Goal: Check status: Check status

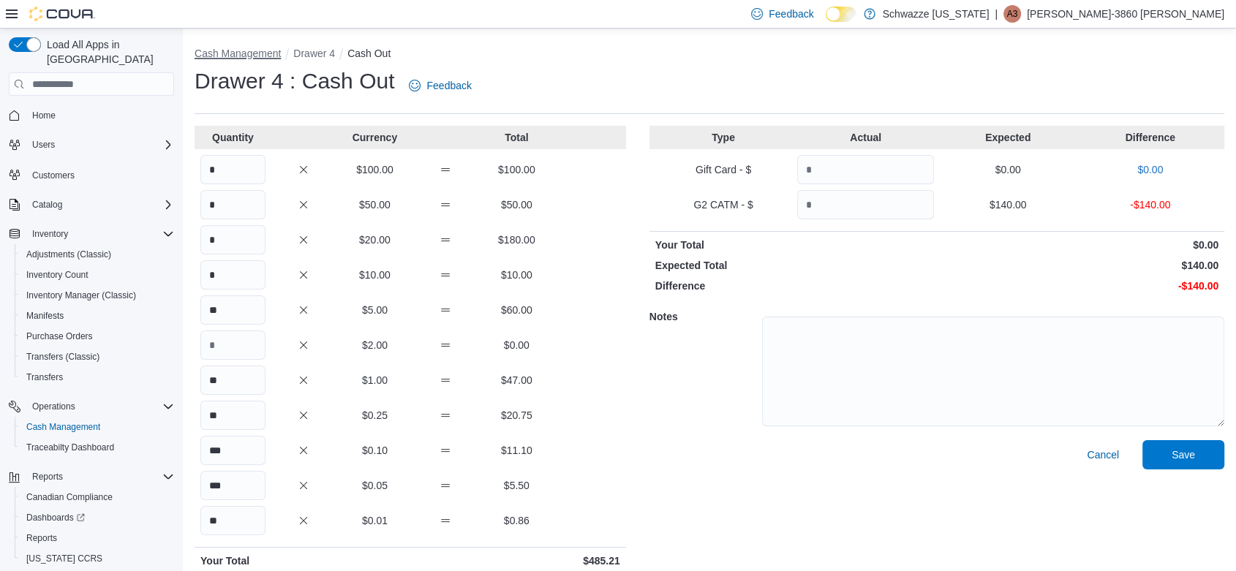
click at [246, 55] on button "Cash Management" at bounding box center [238, 54] width 86 height 12
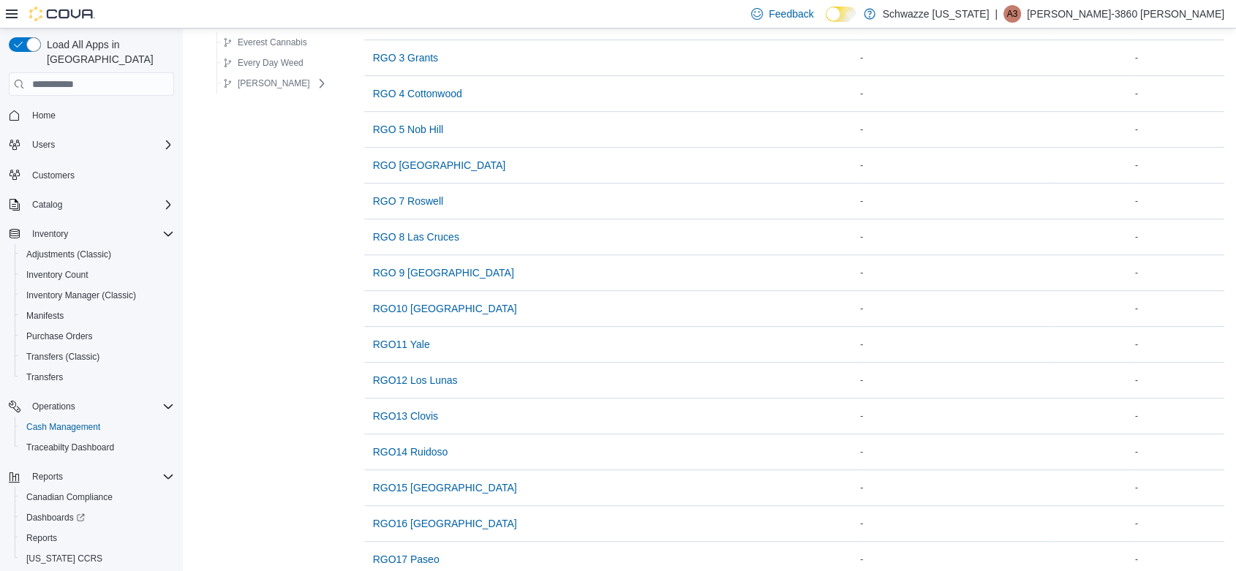
scroll to position [834, 0]
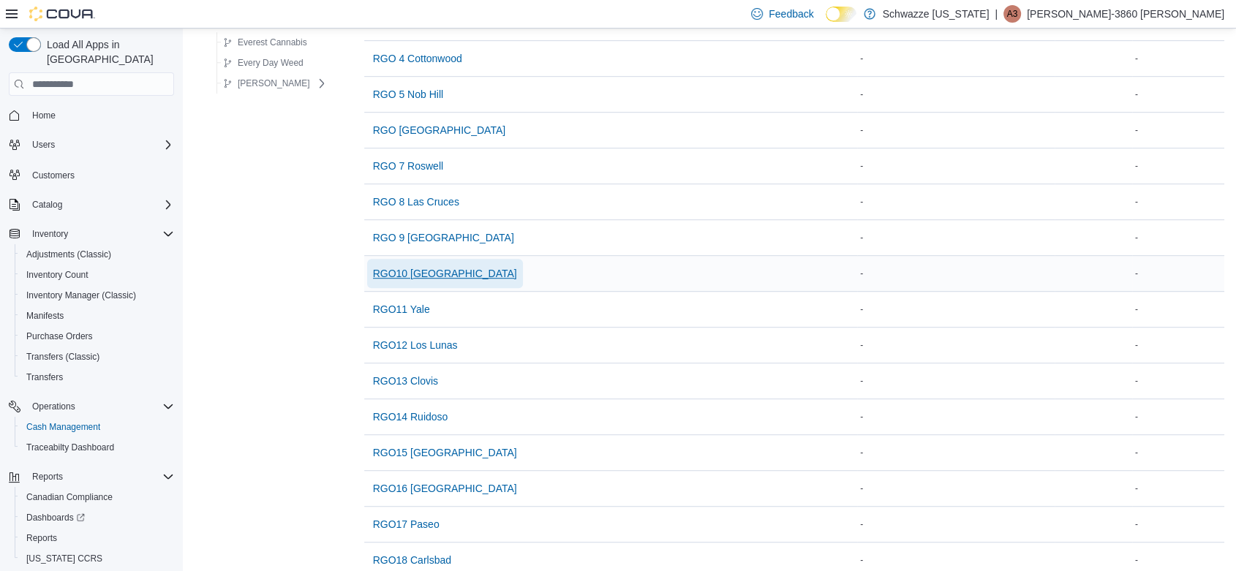
click at [421, 273] on span "RGO10 [GEOGRAPHIC_DATA]" at bounding box center [445, 273] width 144 height 15
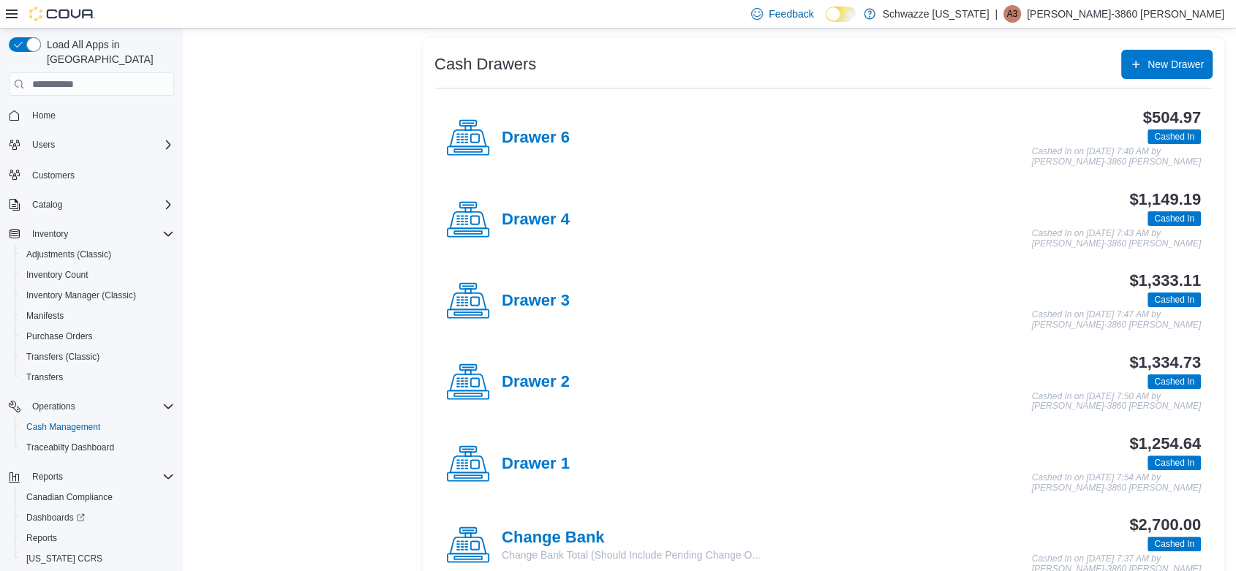
scroll to position [339, 0]
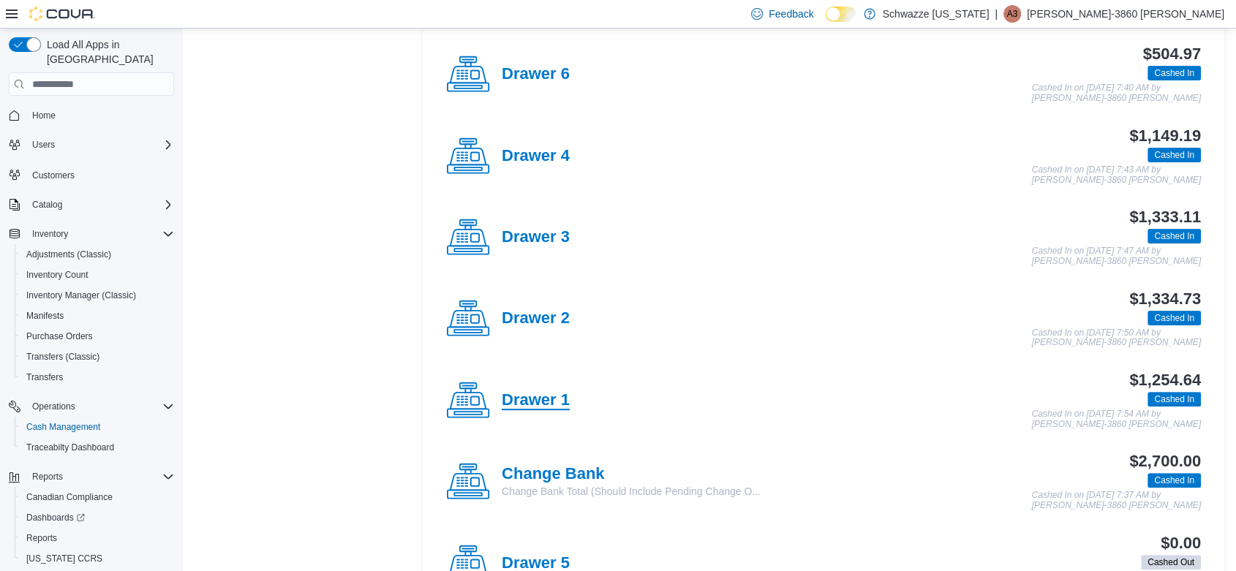
click at [539, 400] on h4 "Drawer 1" at bounding box center [536, 400] width 68 height 19
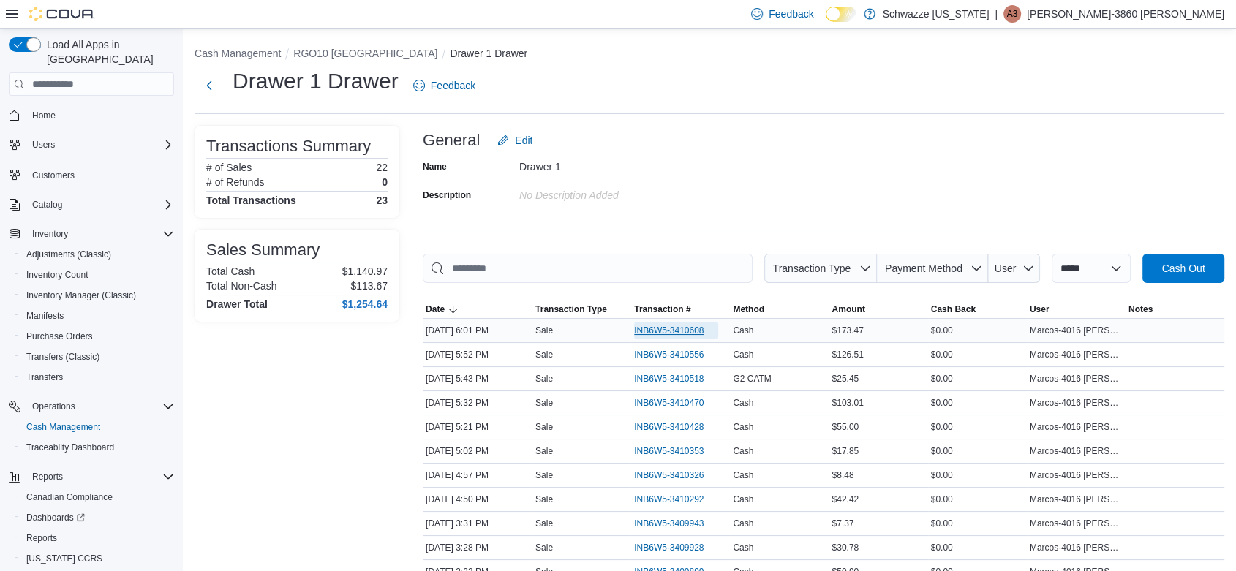
click at [670, 328] on span "INB6W5-3410608" at bounding box center [668, 331] width 69 height 12
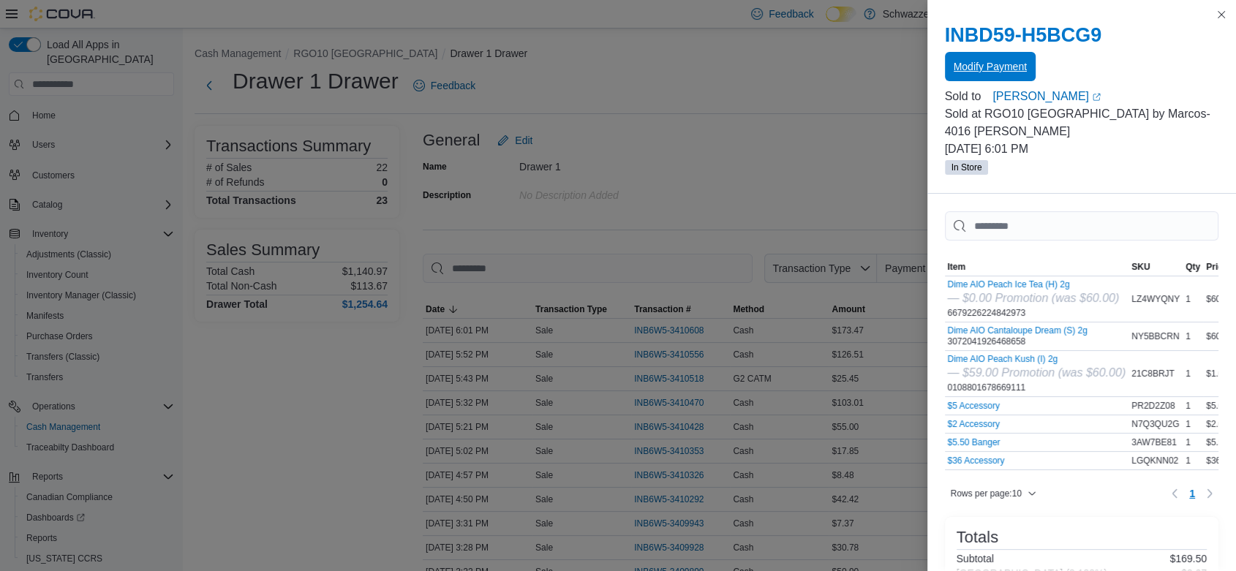
click at [990, 61] on span "Modify Payment" at bounding box center [990, 66] width 73 height 15
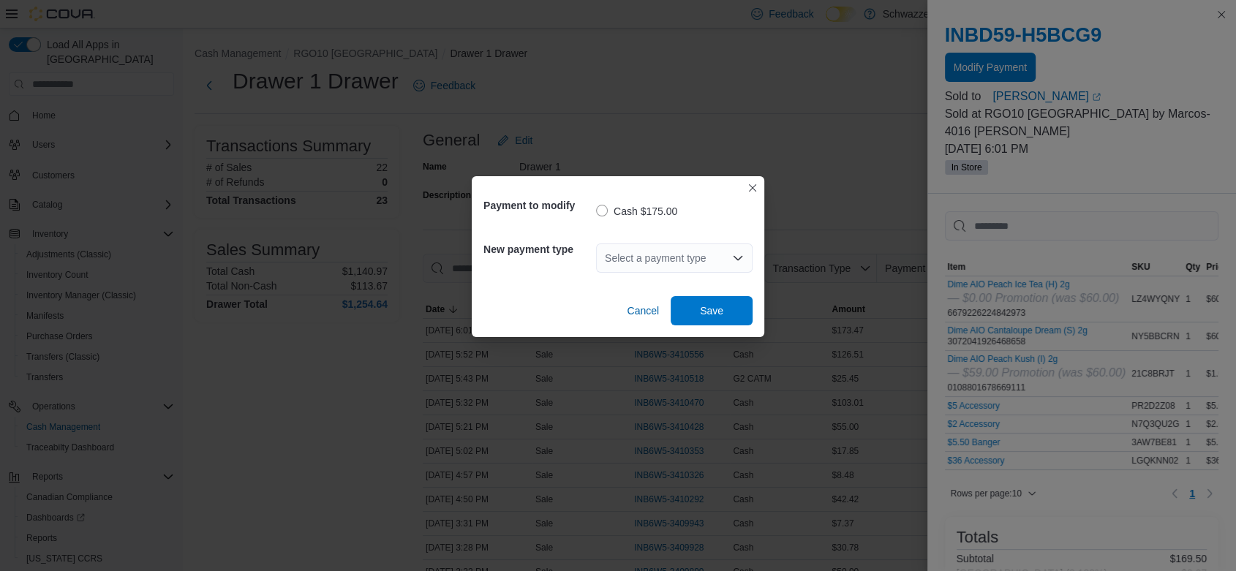
click at [708, 261] on div "Select a payment type" at bounding box center [674, 258] width 157 height 29
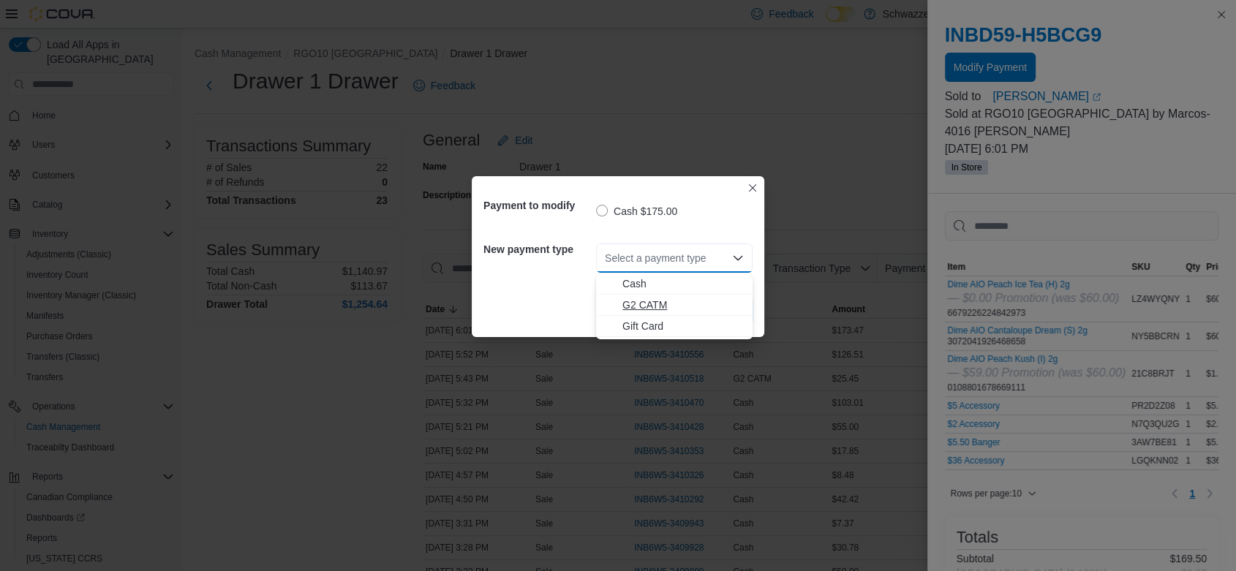
click at [647, 304] on span "G2 CATM" at bounding box center [682, 305] width 121 height 15
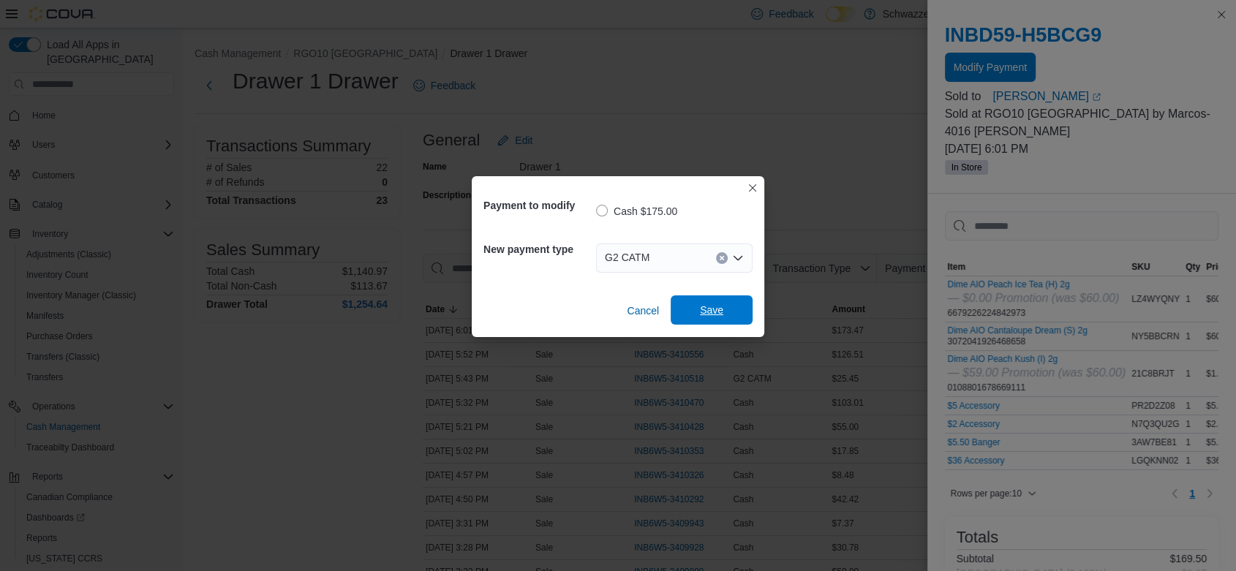
click at [732, 315] on span "Save" at bounding box center [711, 309] width 64 height 29
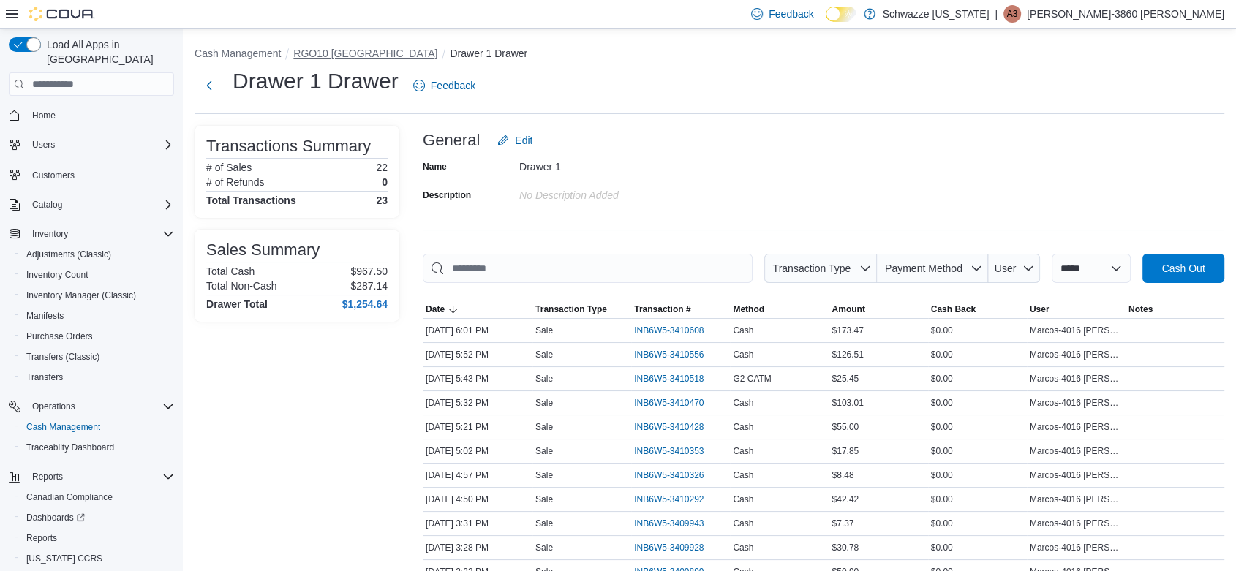
click at [353, 57] on button "RGO10 [GEOGRAPHIC_DATA]" at bounding box center [365, 54] width 144 height 12
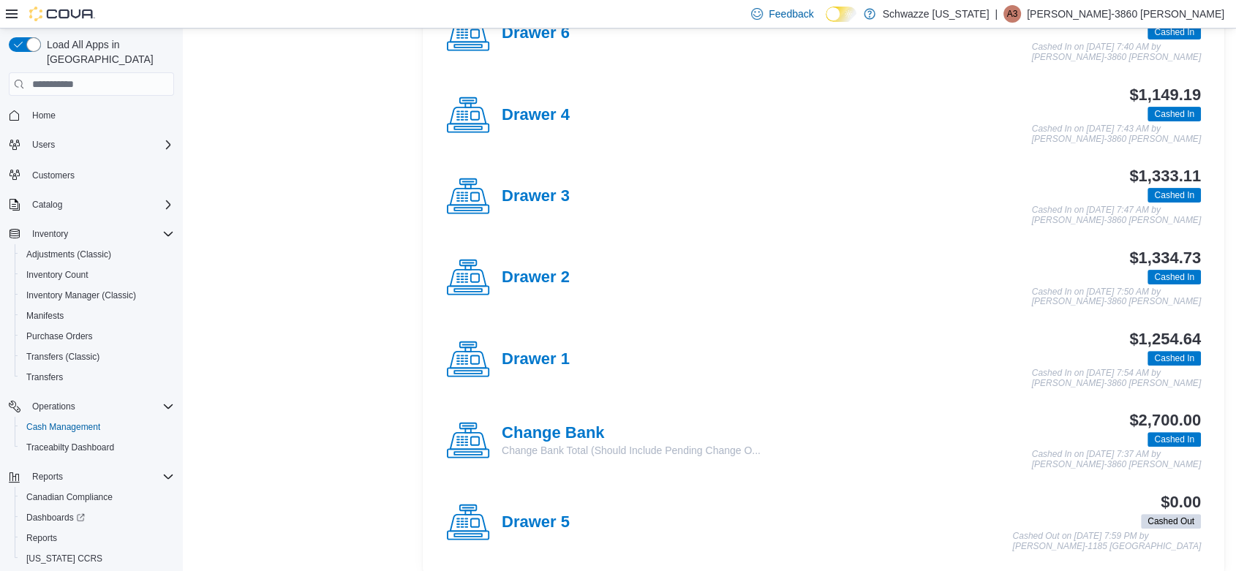
scroll to position [380, 0]
click at [546, 358] on h4 "Drawer 1" at bounding box center [536, 359] width 68 height 19
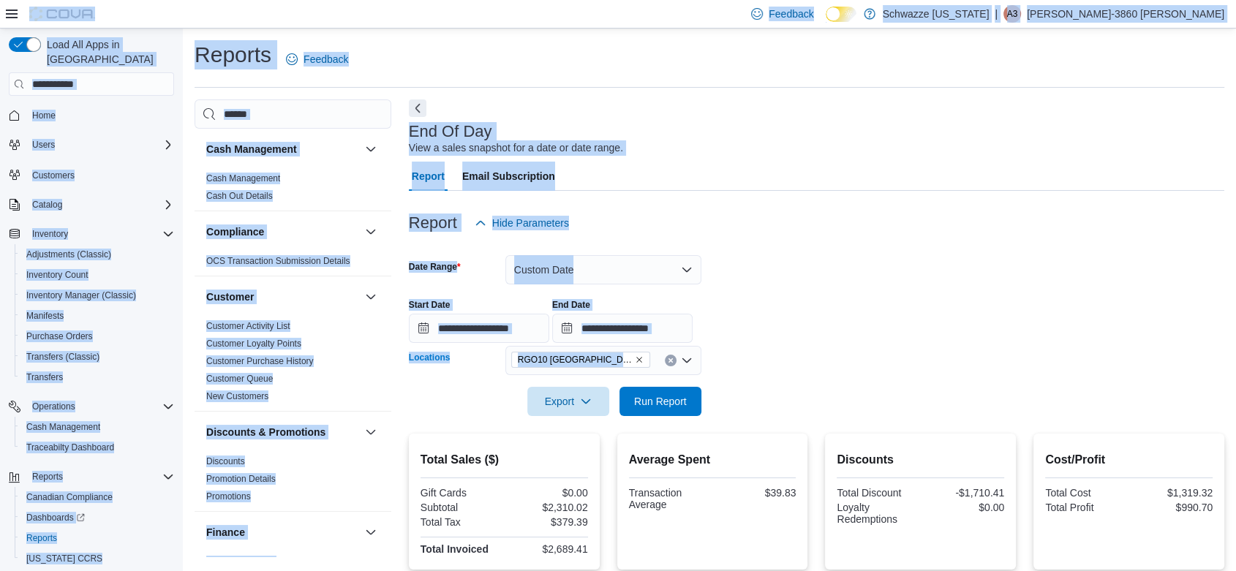
click at [802, 330] on div "**********" at bounding box center [817, 315] width 816 height 56
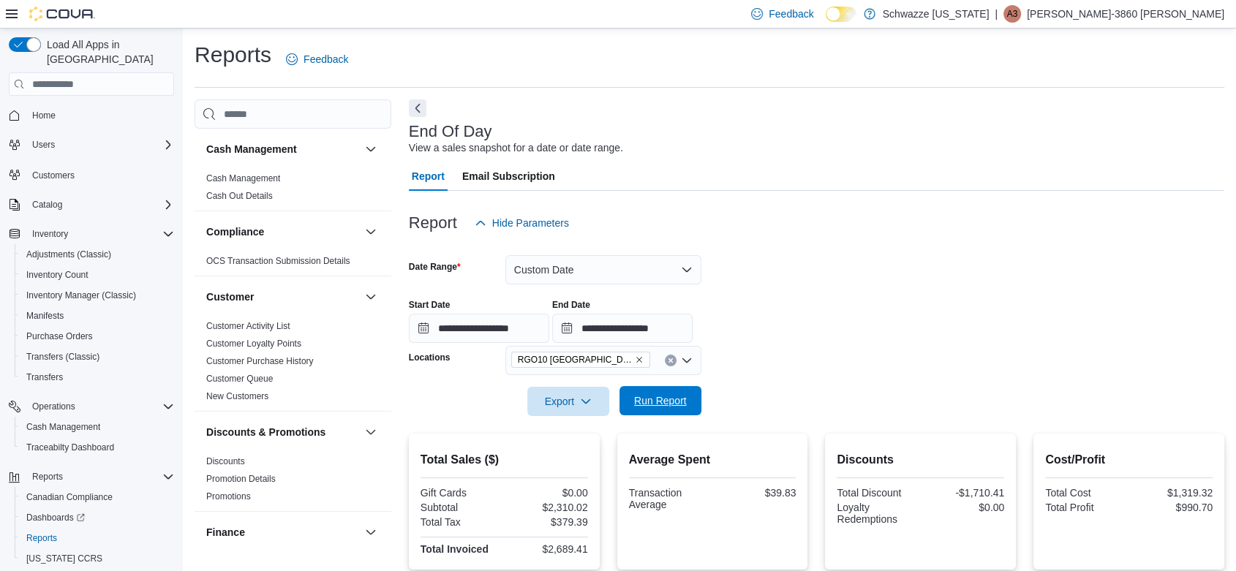
click at [660, 400] on span "Run Report" at bounding box center [660, 401] width 53 height 15
click at [688, 272] on button "Custom Date" at bounding box center [603, 269] width 196 height 29
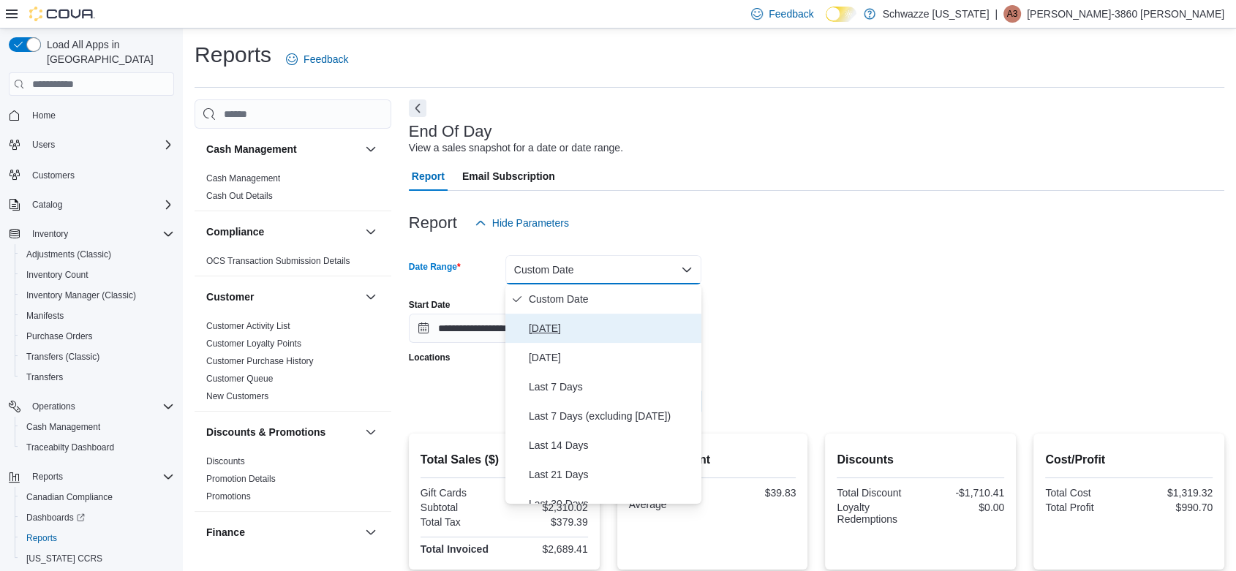
click at [564, 336] on span "Today" at bounding box center [612, 329] width 167 height 18
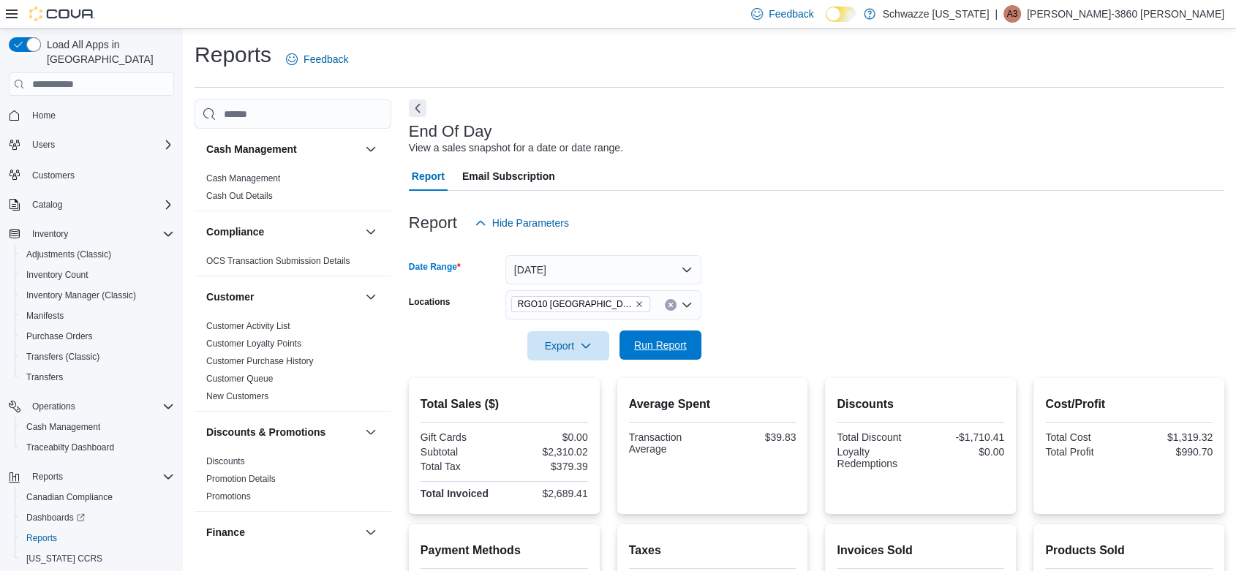
click at [670, 345] on span "Run Report" at bounding box center [660, 345] width 53 height 15
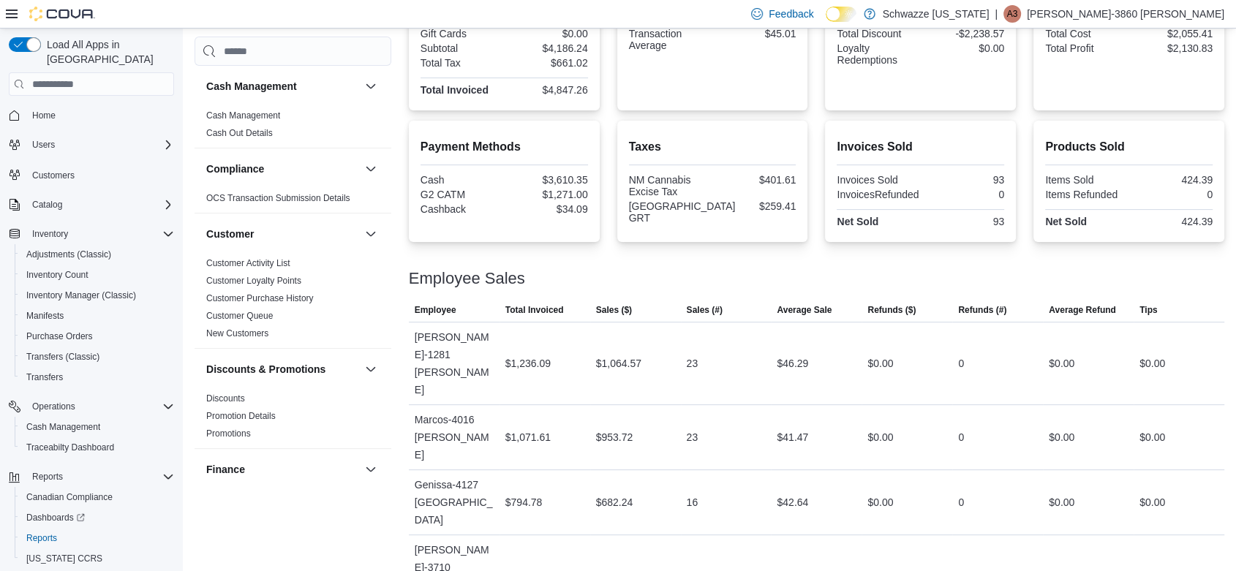
scroll to position [404, 0]
